Goal: Task Accomplishment & Management: Manage account settings

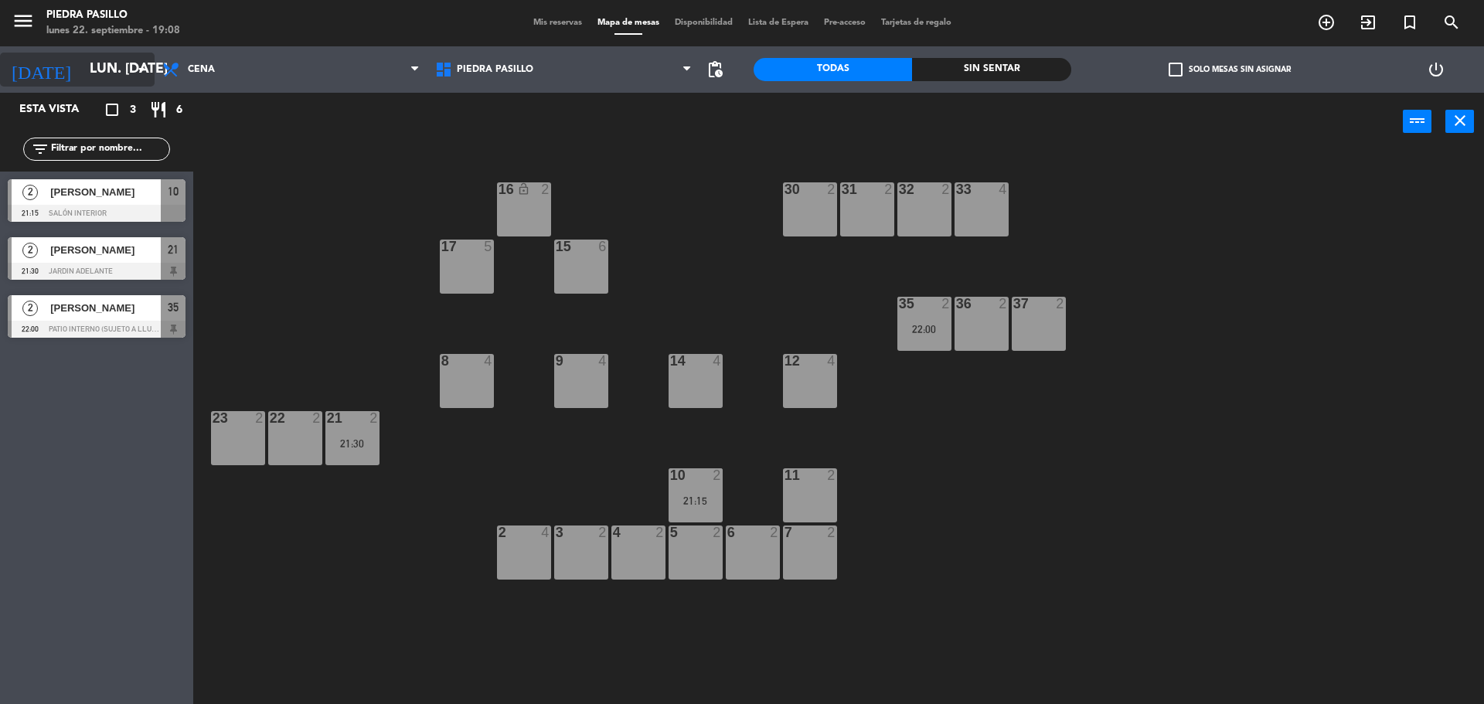
click at [105, 70] on input "lun. [DATE]" at bounding box center [171, 69] width 179 height 31
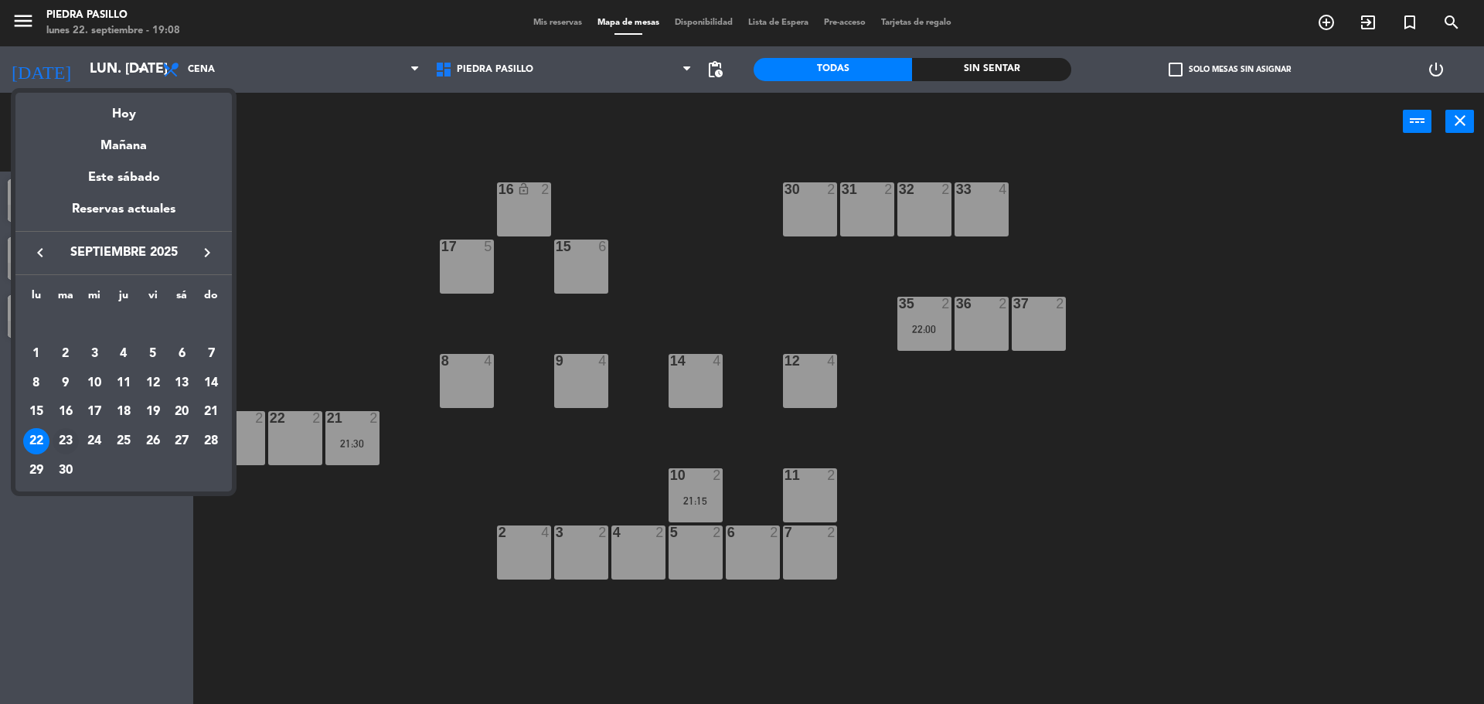
click at [57, 444] on div "23" at bounding box center [66, 441] width 26 height 26
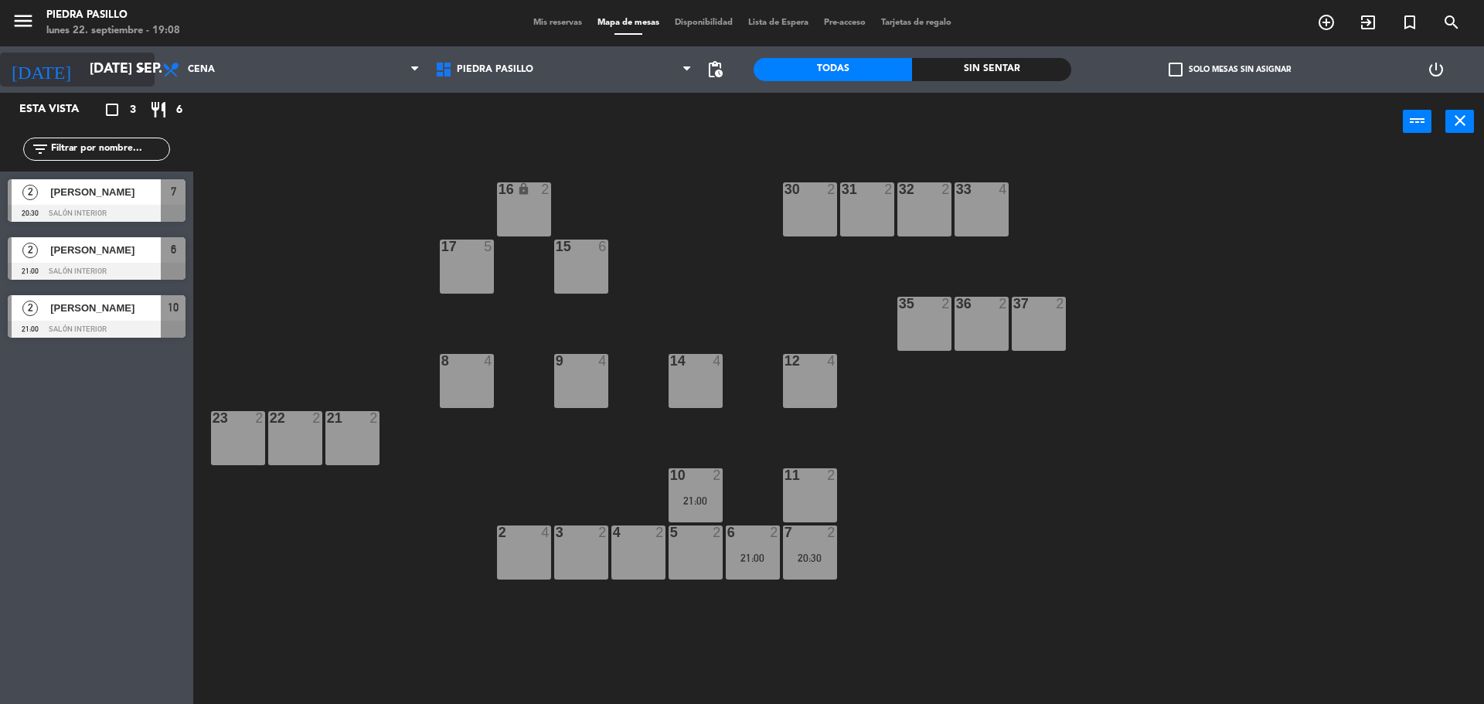
click at [107, 59] on input "[DATE] sep." at bounding box center [171, 69] width 179 height 31
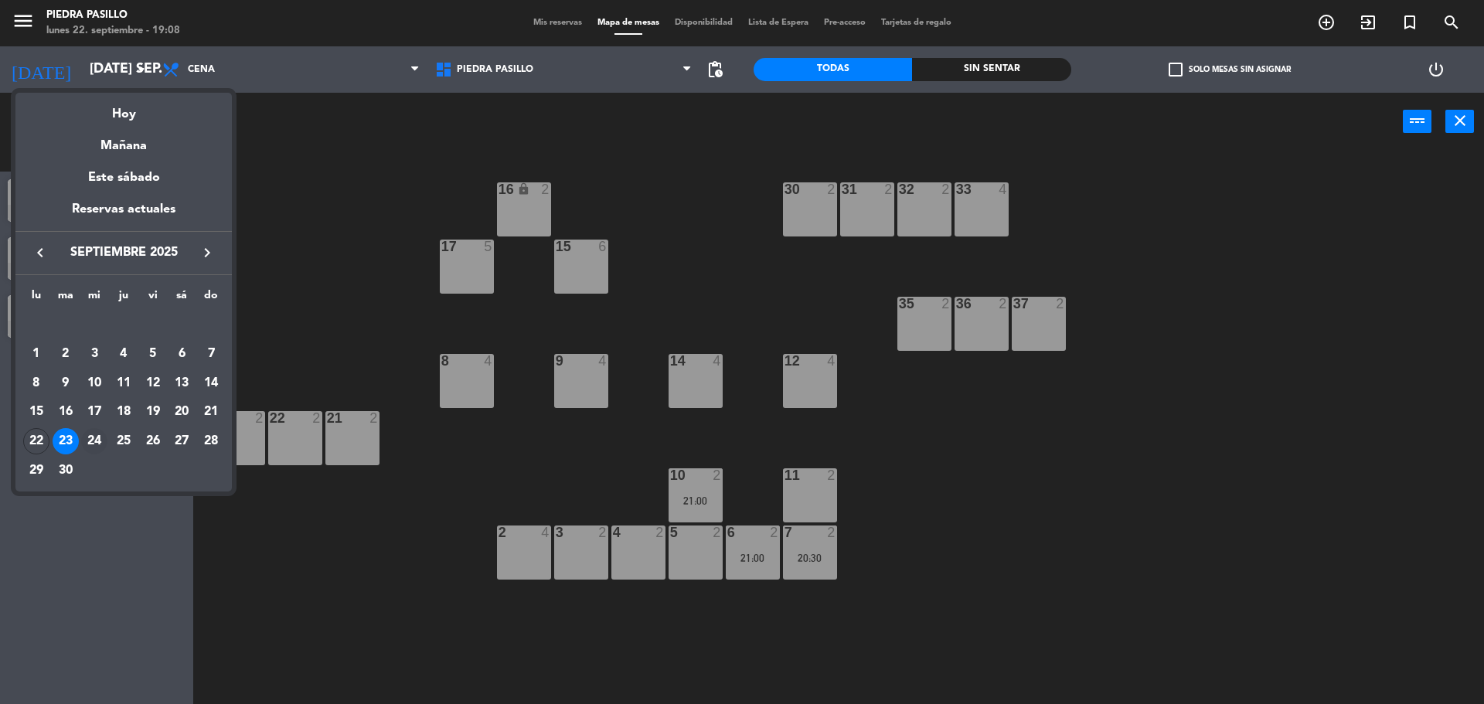
click at [101, 436] on div "24" at bounding box center [94, 441] width 26 height 26
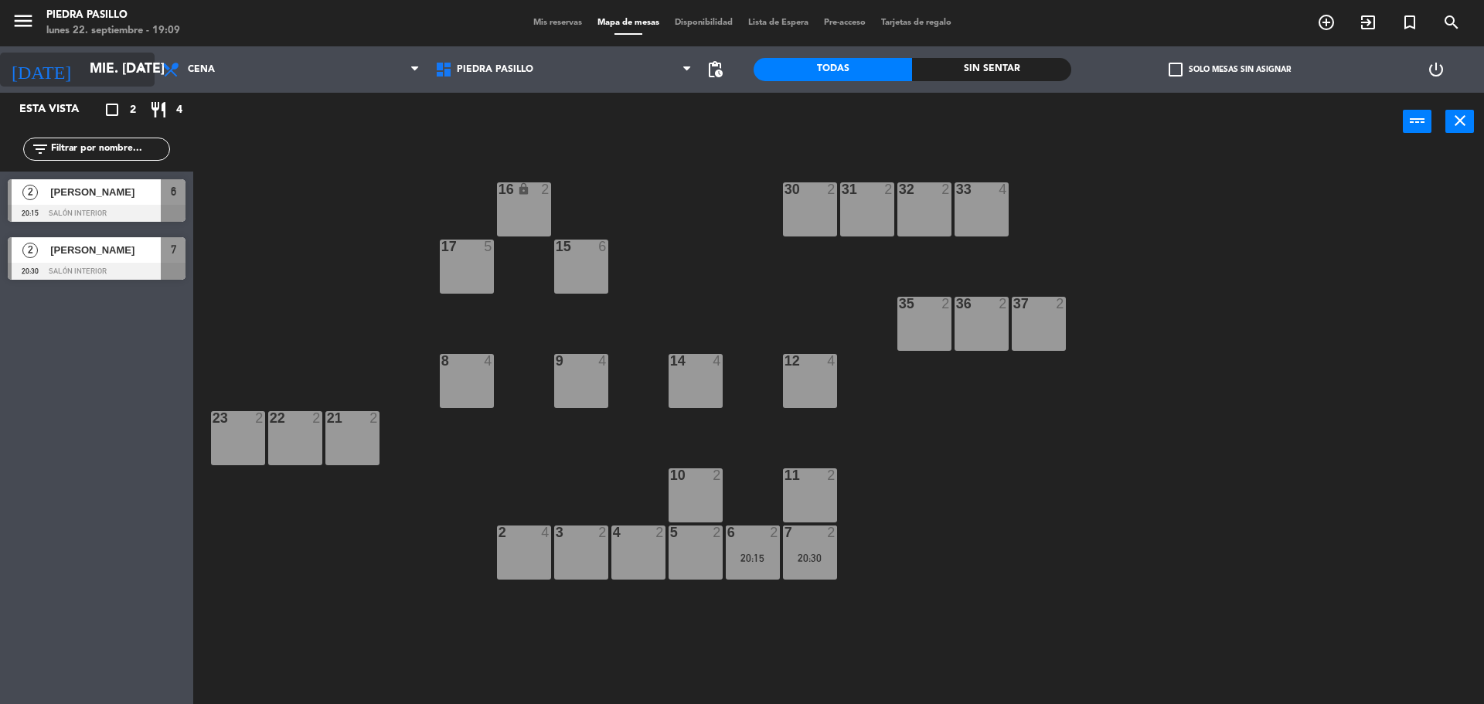
click at [82, 60] on input "mié. [DATE]" at bounding box center [171, 69] width 179 height 31
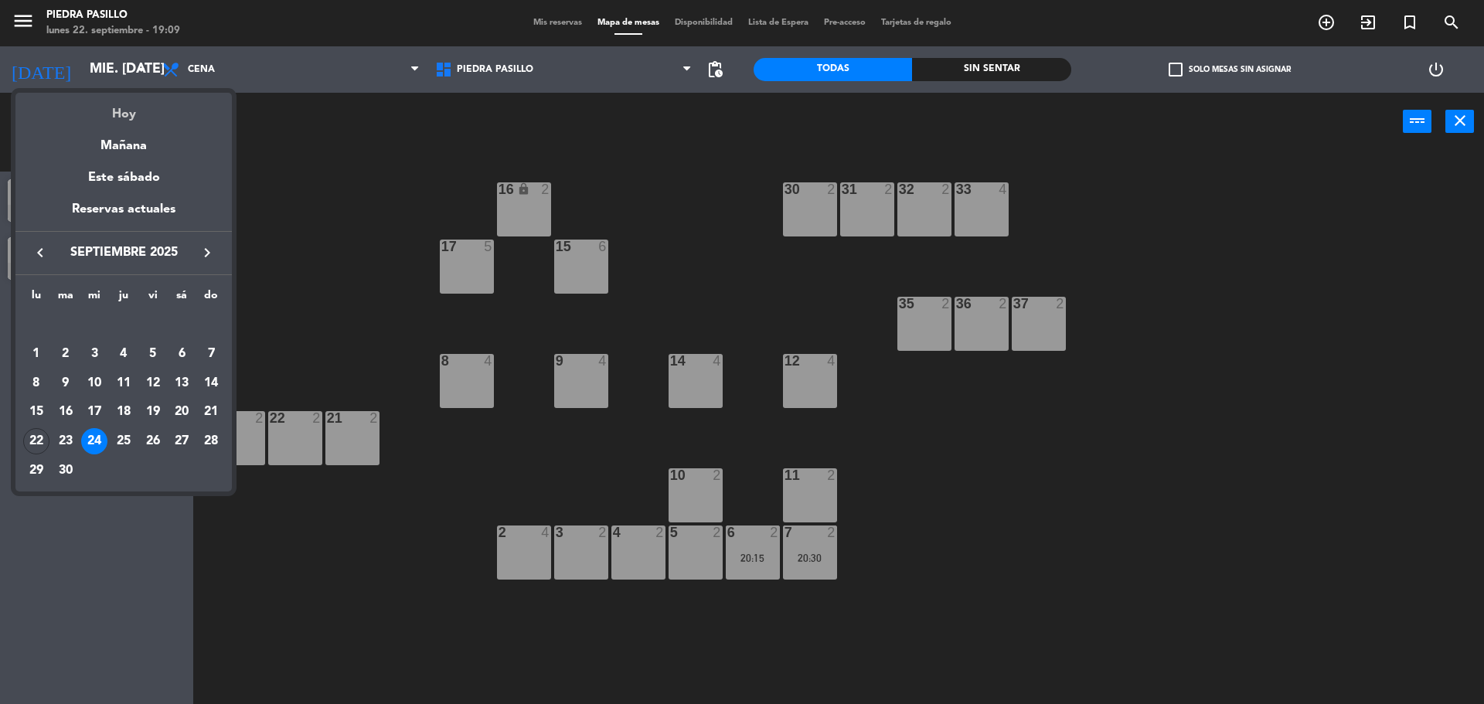
click at [114, 111] on div "Hoy" at bounding box center [123, 109] width 216 height 32
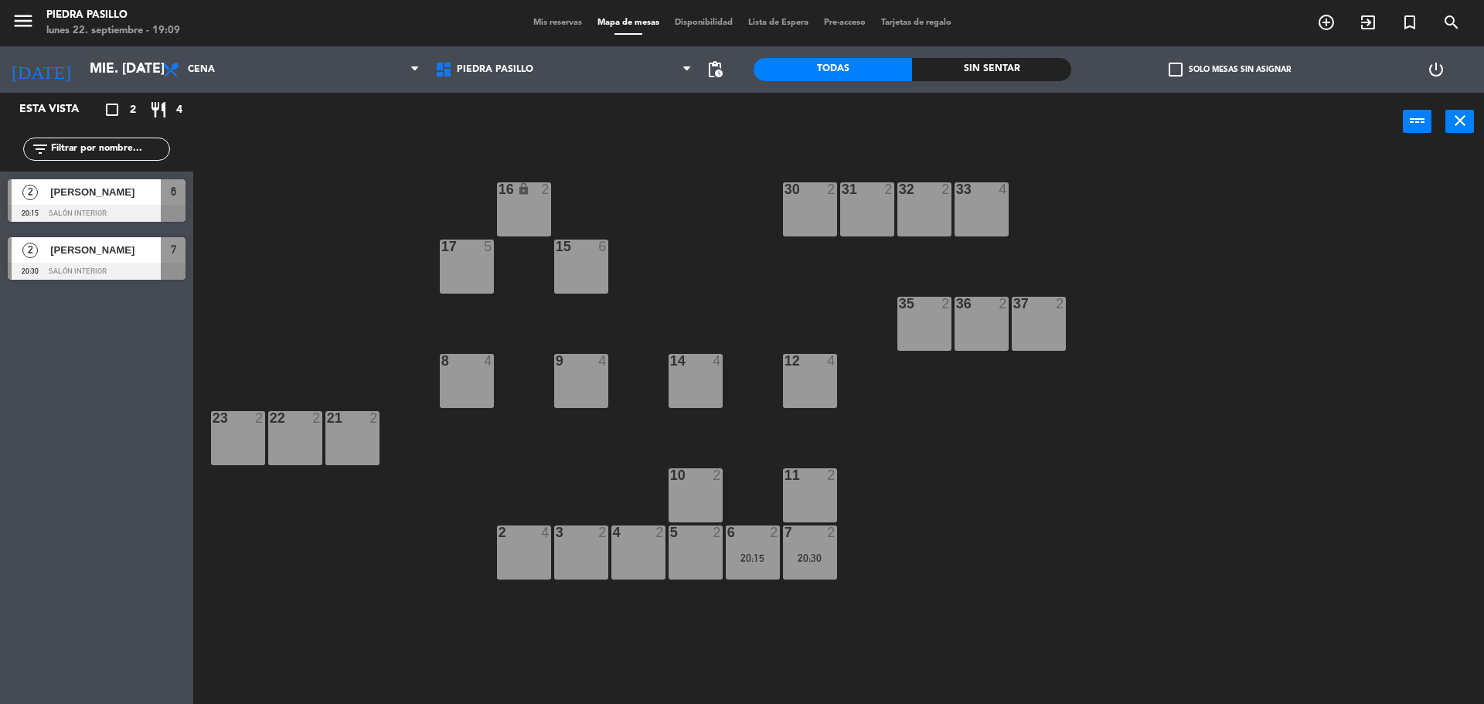
type input "lun. [DATE]"
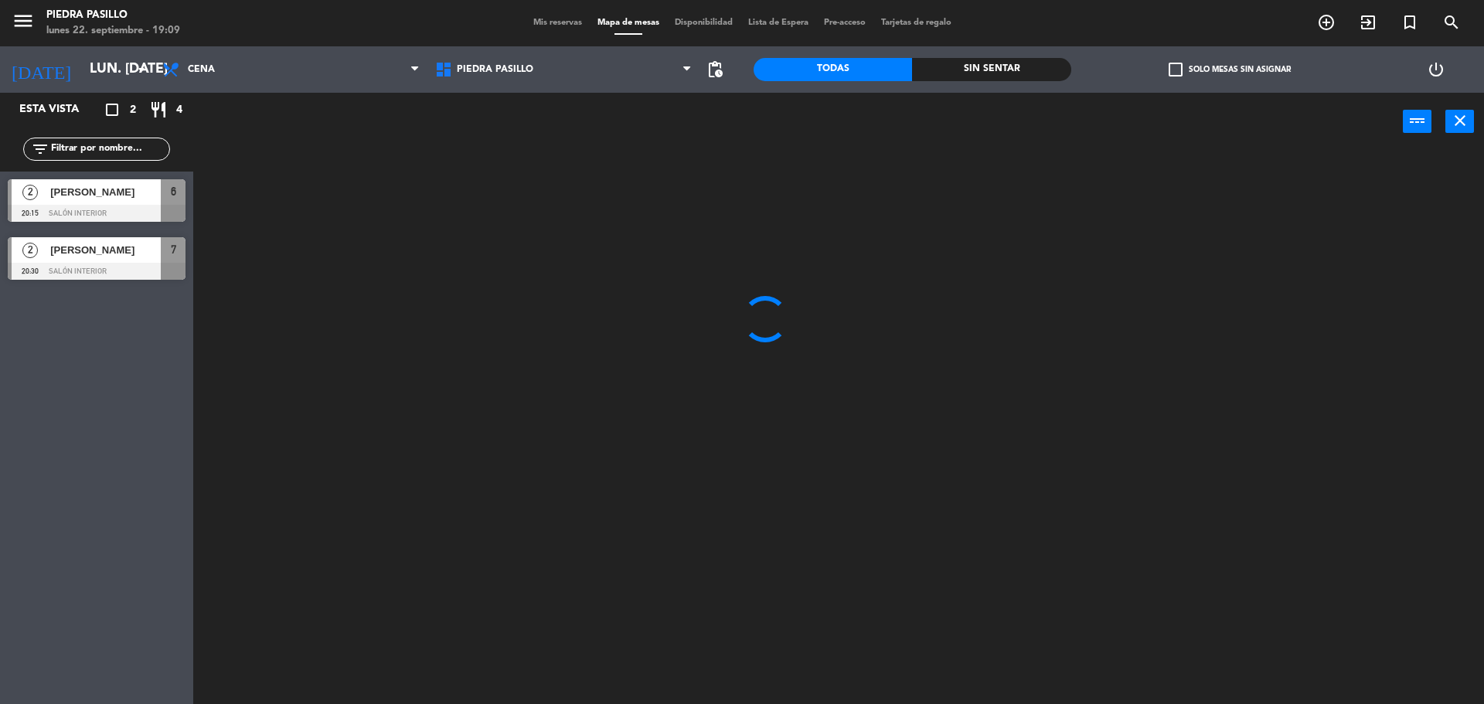
click at [428, 138] on div "power_input close" at bounding box center [798, 122] width 1210 height 59
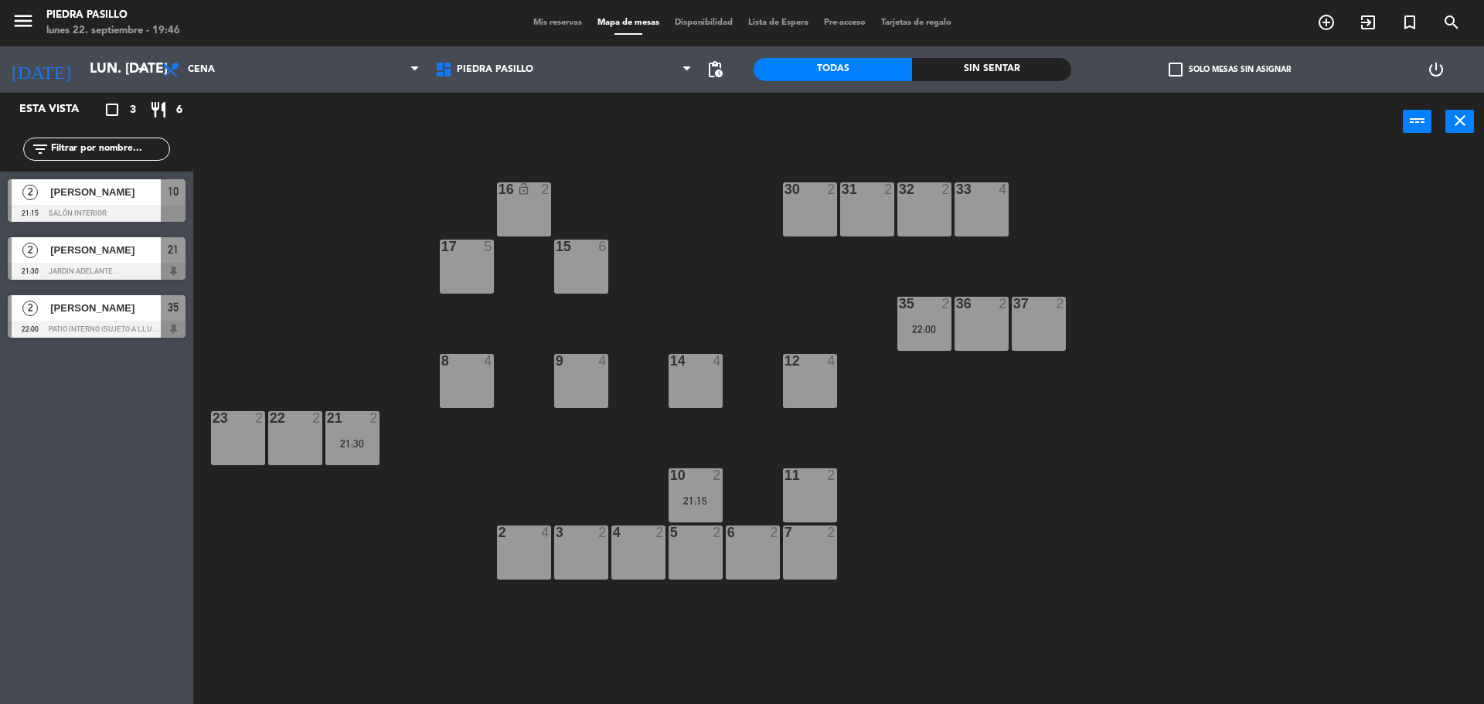
click at [725, 195] on div "16 lock_open 2 30 2 31 2 32 2 33 4 17 5 15 6 35 2 22:00 36 2 37 2 8 4 9 4 14 4 …" at bounding box center [846, 432] width 1276 height 554
click at [713, 201] on div "16 lock_open 2 30 2 31 2 32 2 33 4 17 5 15 6 35 2 22:00 36 2 37 2 8 4 9 4 14 4 …" at bounding box center [846, 432] width 1276 height 554
click at [350, 417] on div at bounding box center [352, 418] width 26 height 14
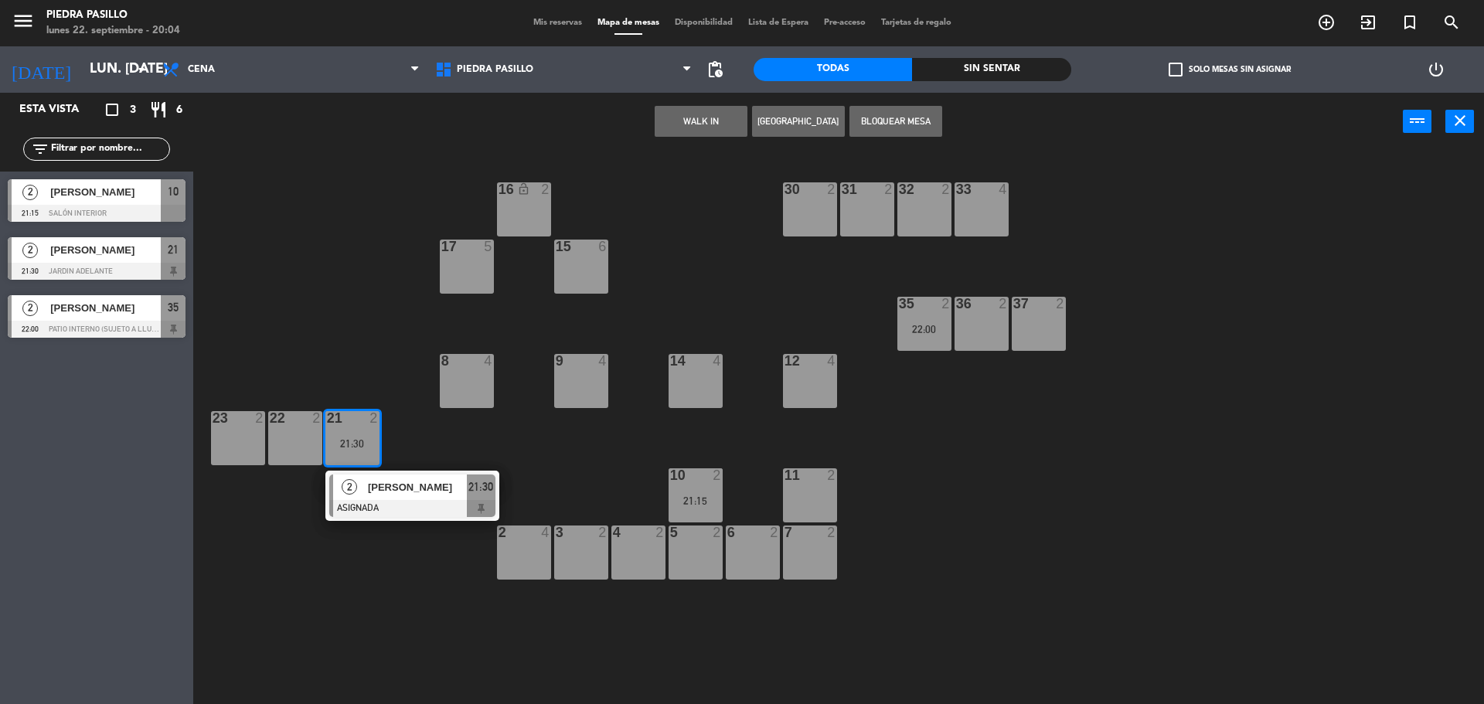
click at [394, 491] on span "[PERSON_NAME]" at bounding box center [417, 487] width 99 height 16
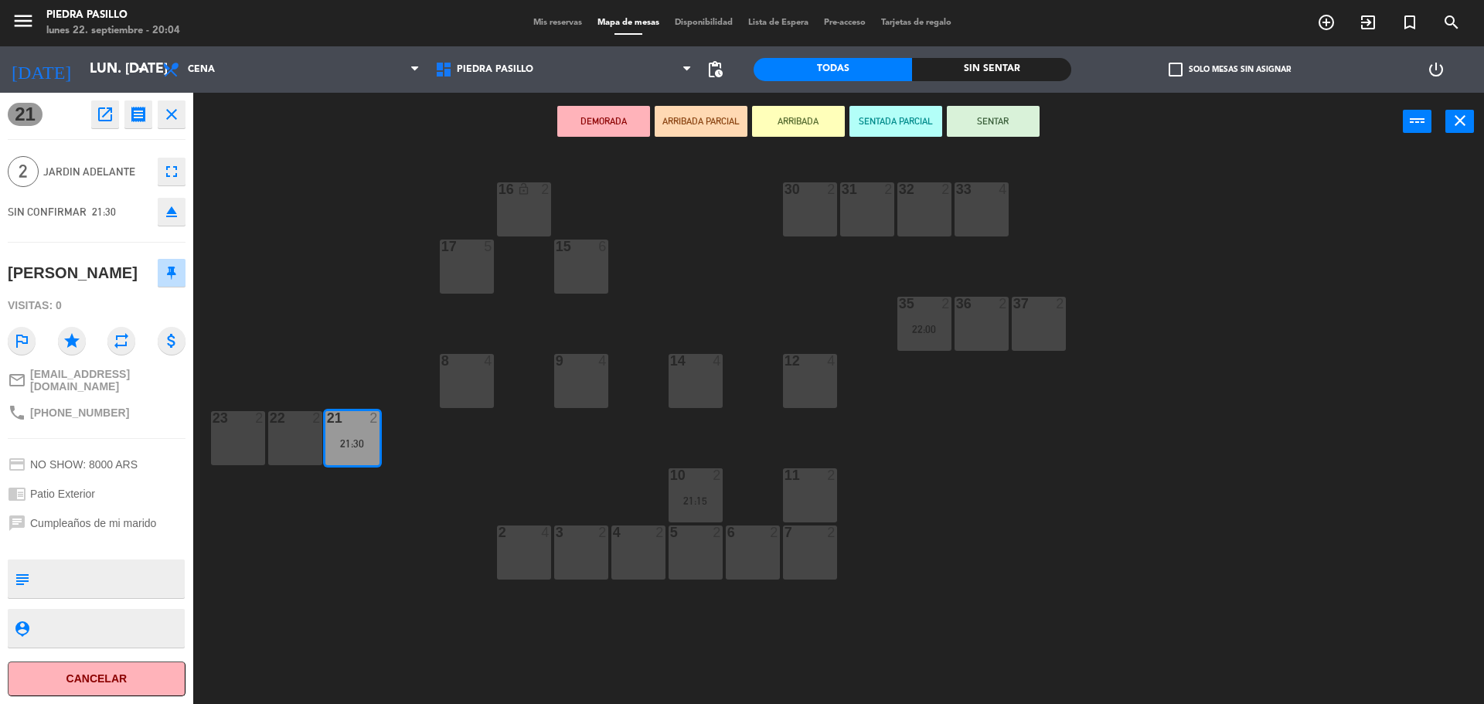
click at [108, 685] on button "Cancelar" at bounding box center [97, 679] width 178 height 35
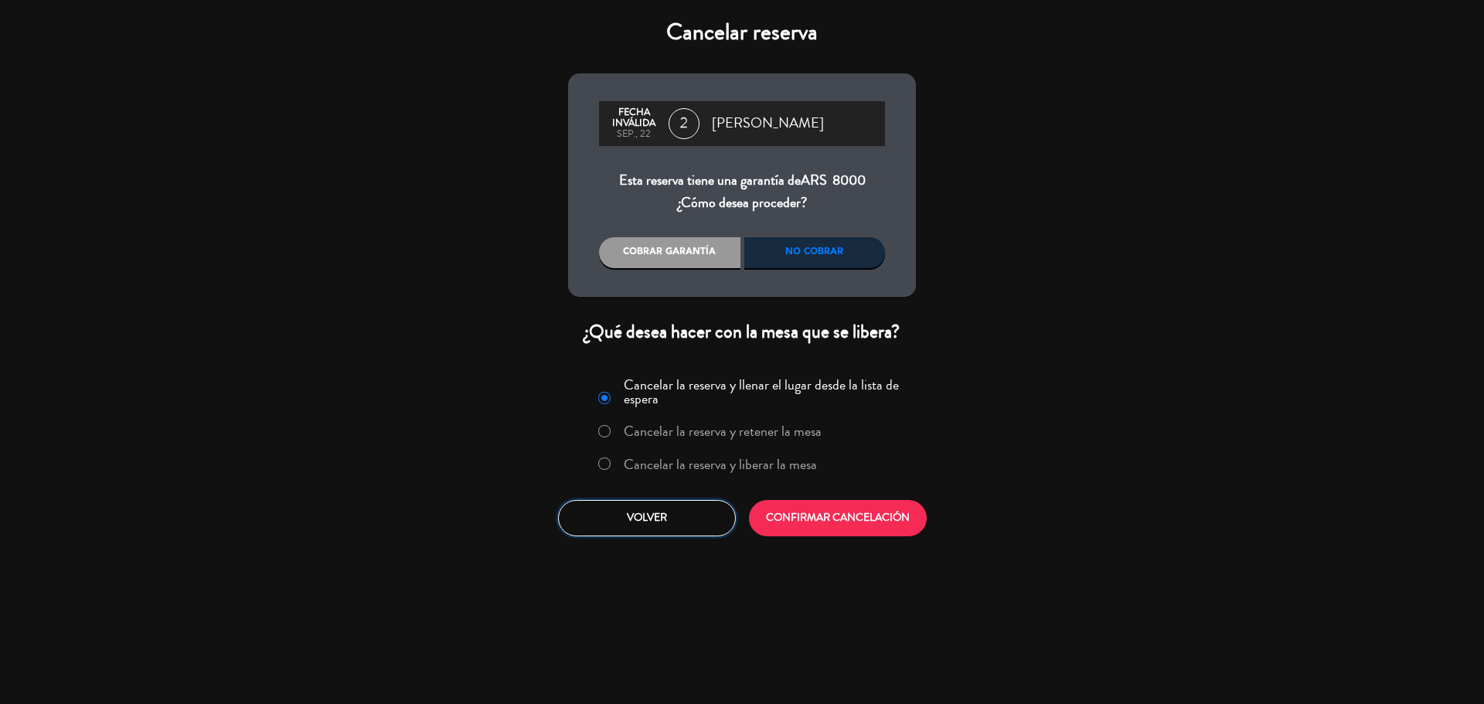
click at [666, 513] on button "Volver" at bounding box center [647, 518] width 178 height 36
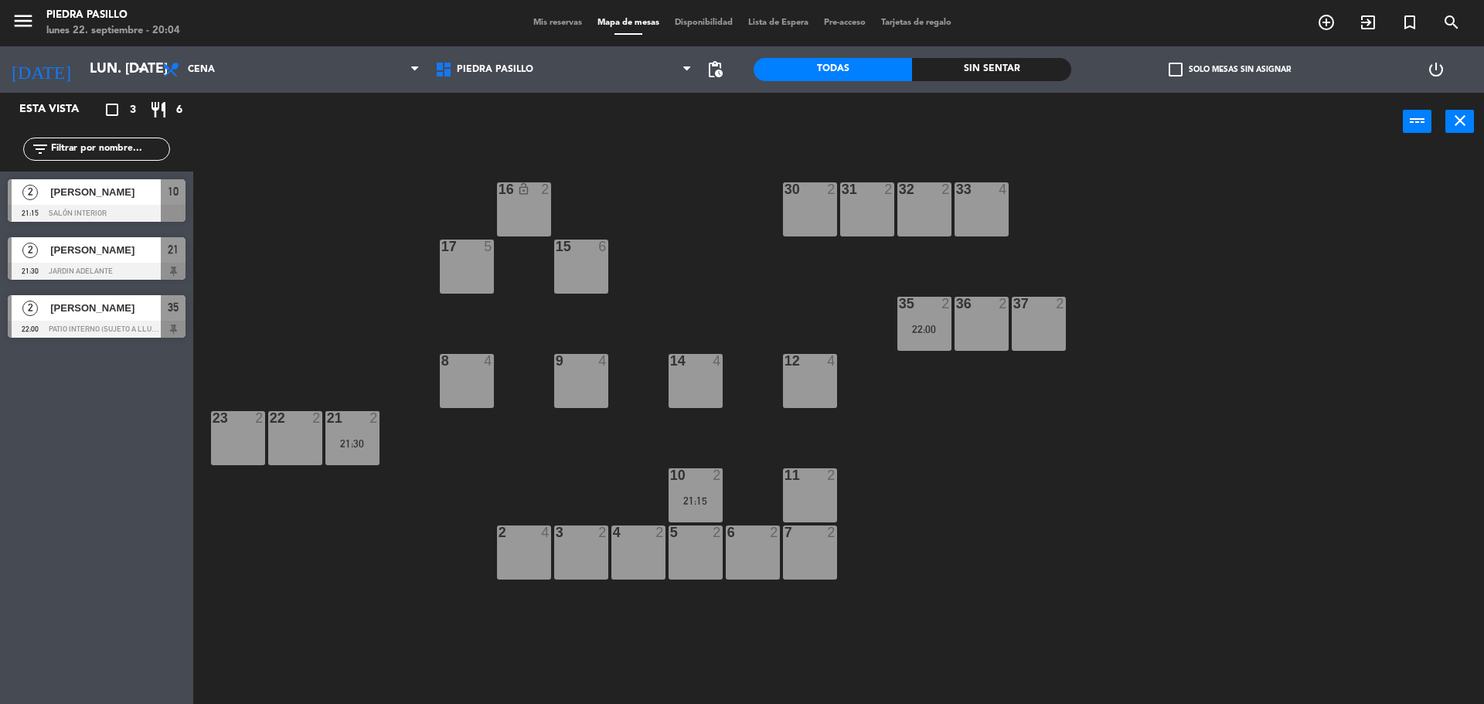
click at [552, 23] on span "Mis reservas" at bounding box center [558, 23] width 64 height 9
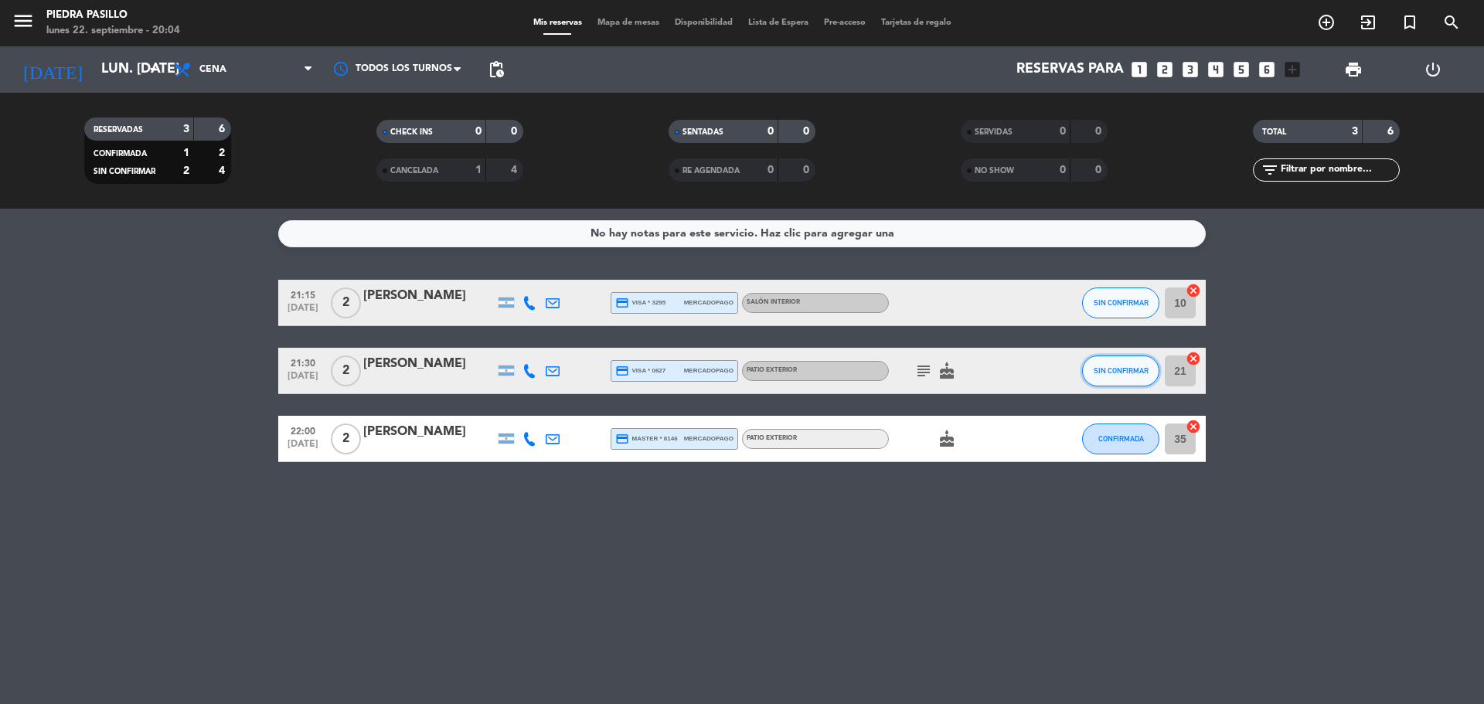
click at [1118, 370] on span "SIN CONFIRMAR" at bounding box center [1121, 370] width 55 height 9
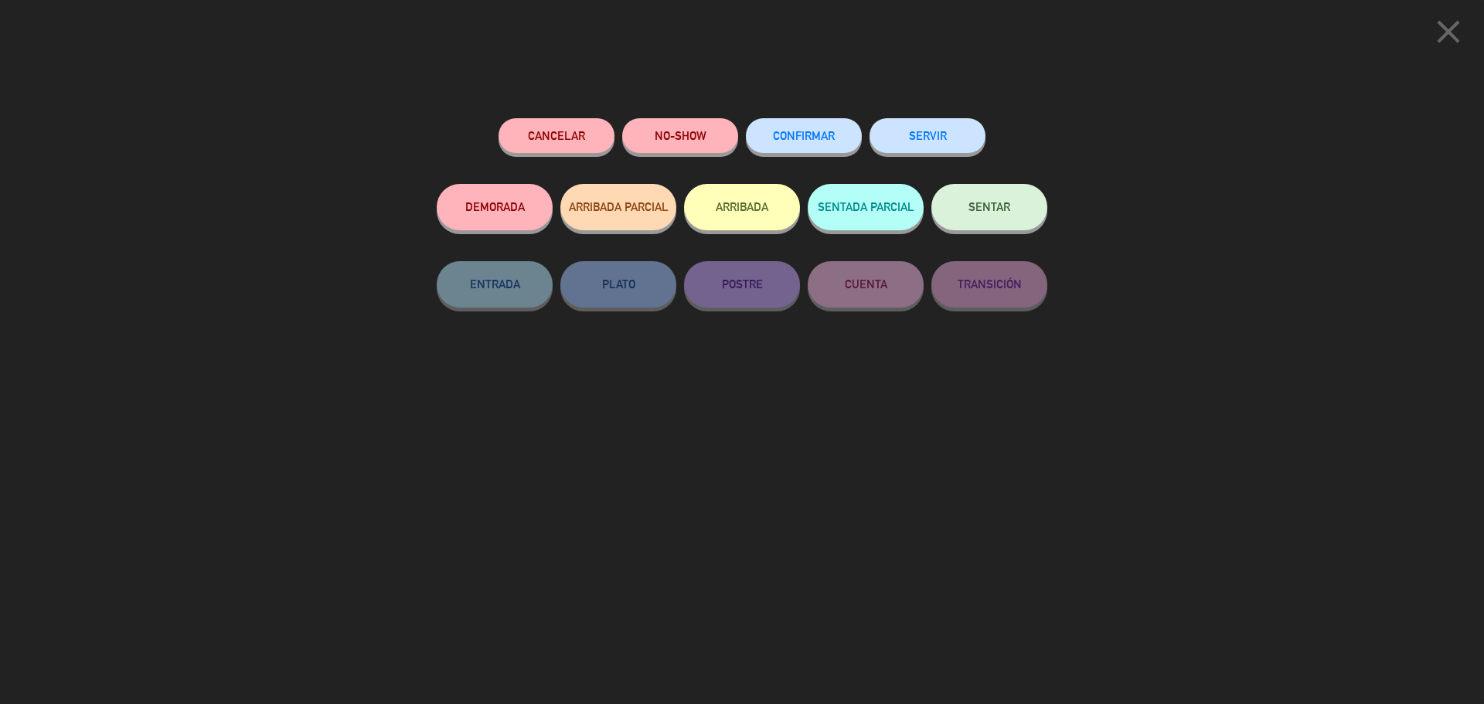
click at [649, 128] on button "NO-SHOW" at bounding box center [680, 135] width 116 height 35
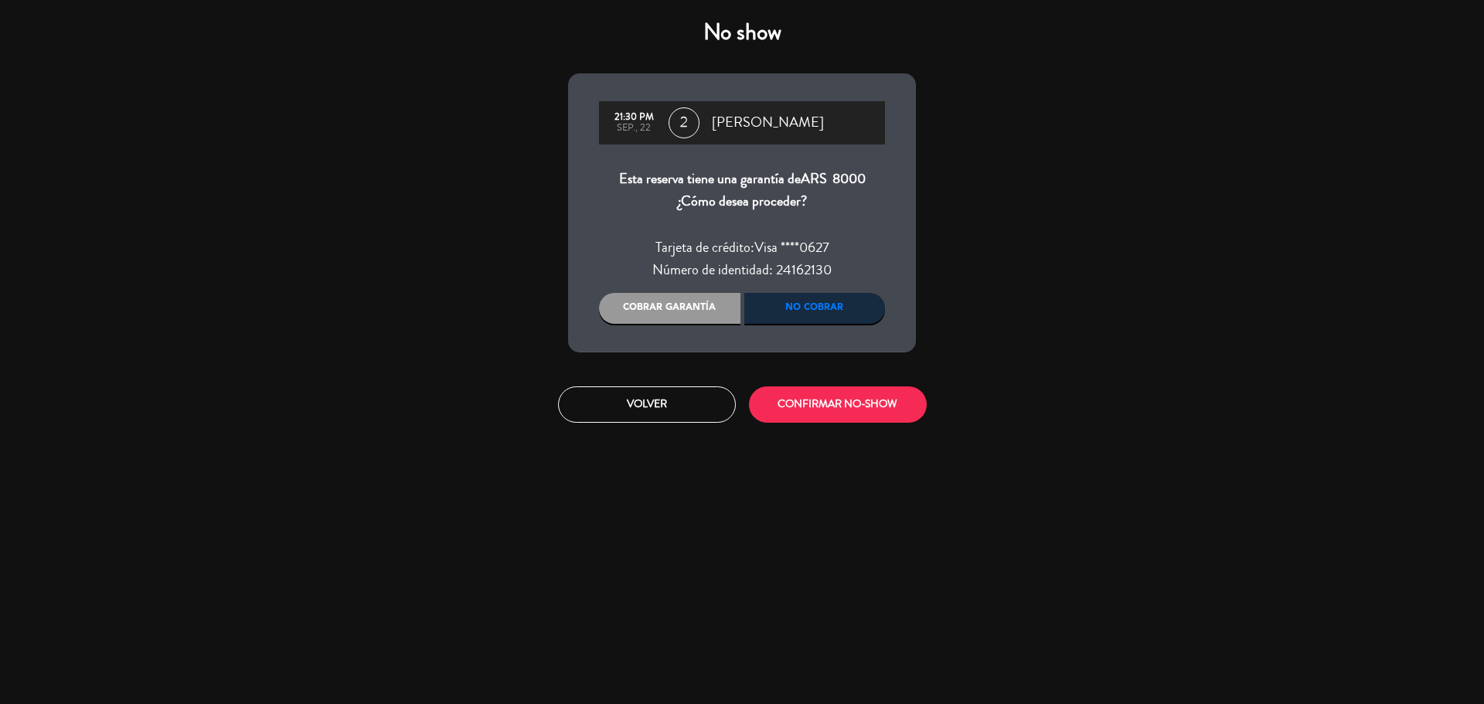
drag, startPoint x: 831, startPoint y: 298, endPoint x: 834, endPoint y: 332, distance: 34.9
click at [832, 298] on div "No cobrar" at bounding box center [815, 308] width 141 height 31
click at [835, 394] on button "CONFIRMAR NO-SHOW" at bounding box center [838, 405] width 178 height 36
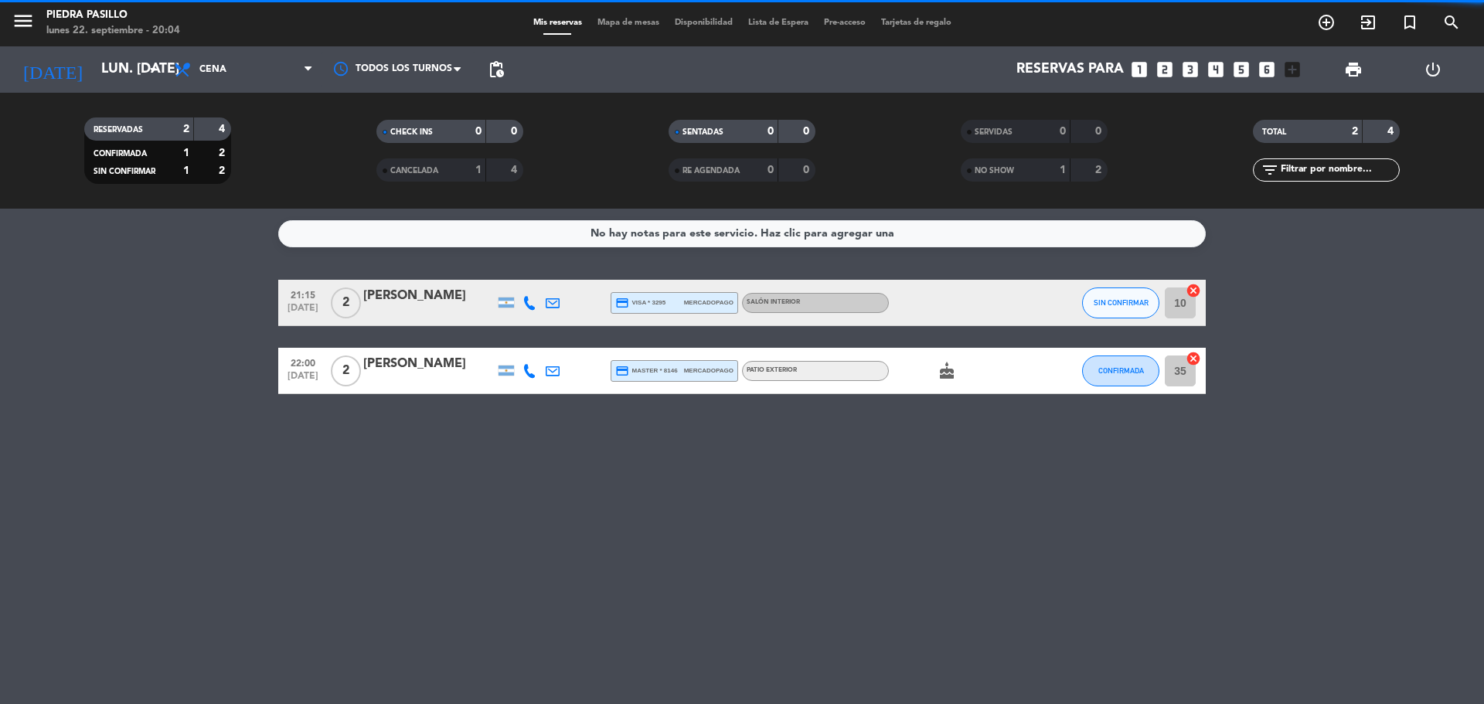
click at [1464, 383] on bookings-row "21:15 [DATE] 2 [PERSON_NAME] credit_card visa * 3295 mercadopago Salón Interior…" at bounding box center [742, 337] width 1484 height 114
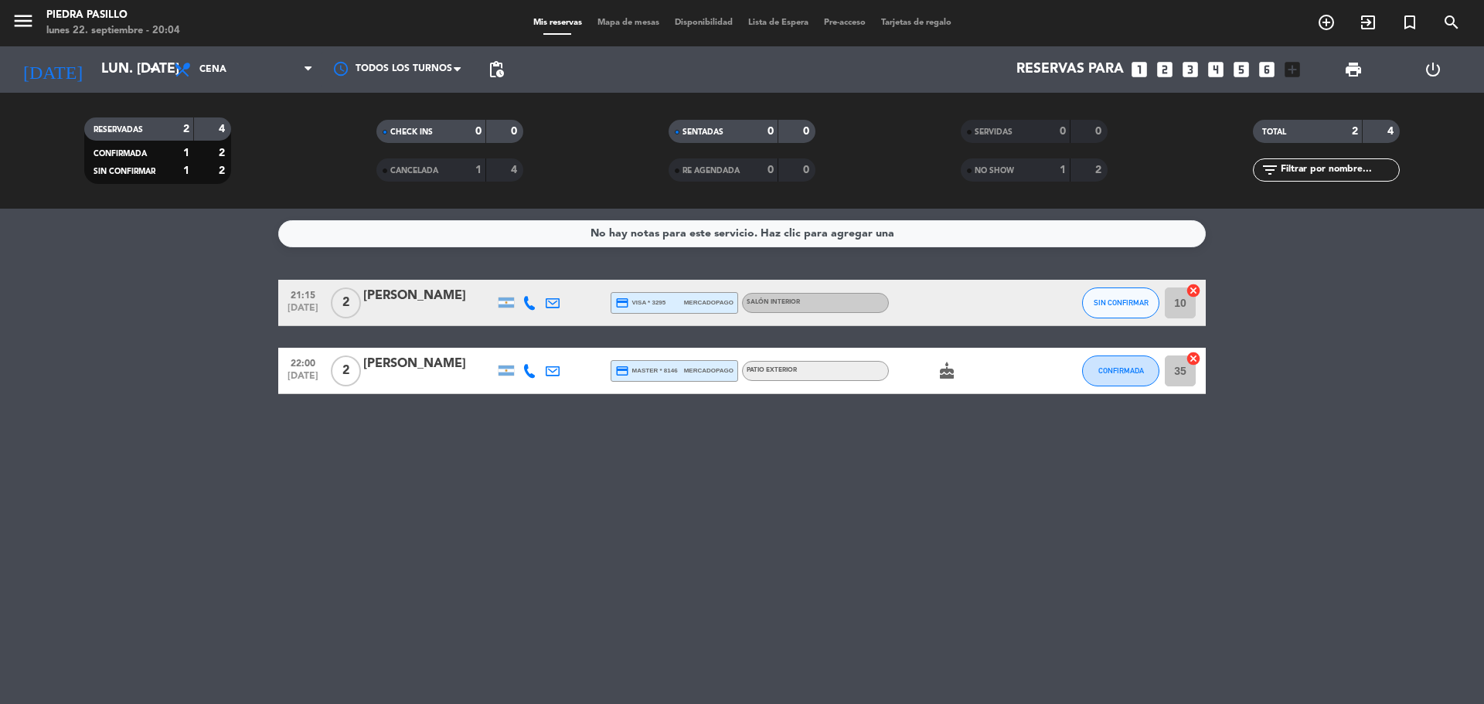
click at [606, 26] on span "Mapa de mesas" at bounding box center [628, 23] width 77 height 9
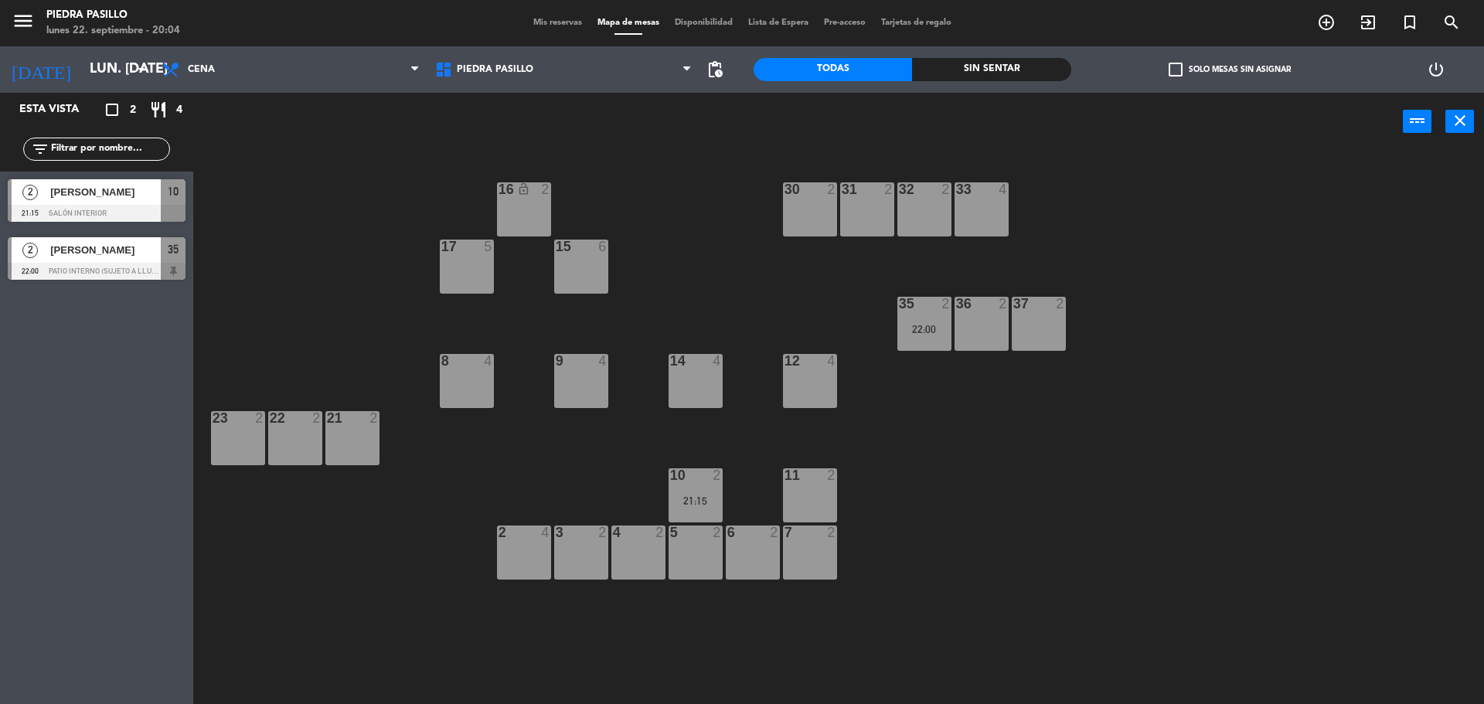
click at [699, 177] on div "16 lock_open 2 30 2 31 2 32 2 33 4 17 5 15 6 35 2 22:00 36 2 37 2 8 4 9 4 14 4 …" at bounding box center [846, 432] width 1276 height 554
